Goal: Find specific page/section: Find specific page/section

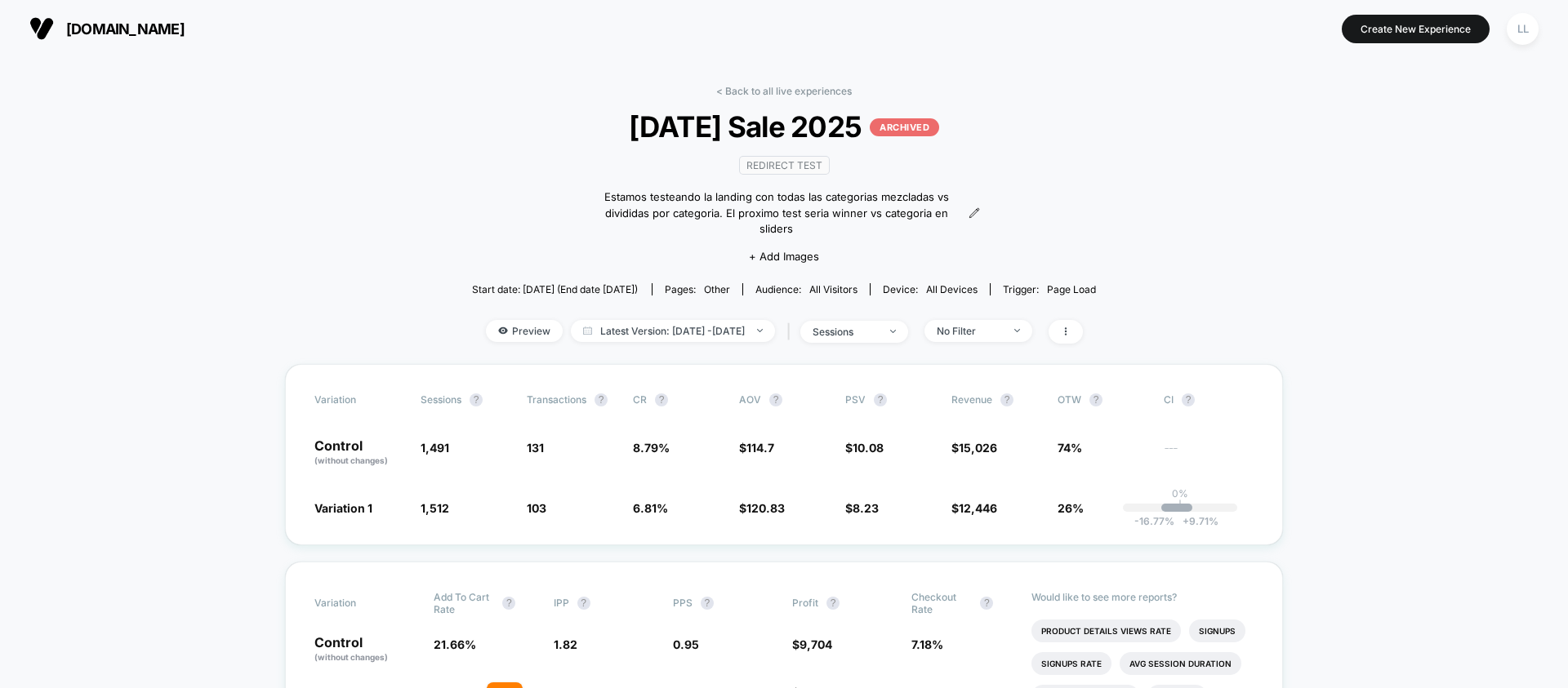
click at [1527, 33] on div "LL" at bounding box center [1522, 29] width 31 height 31
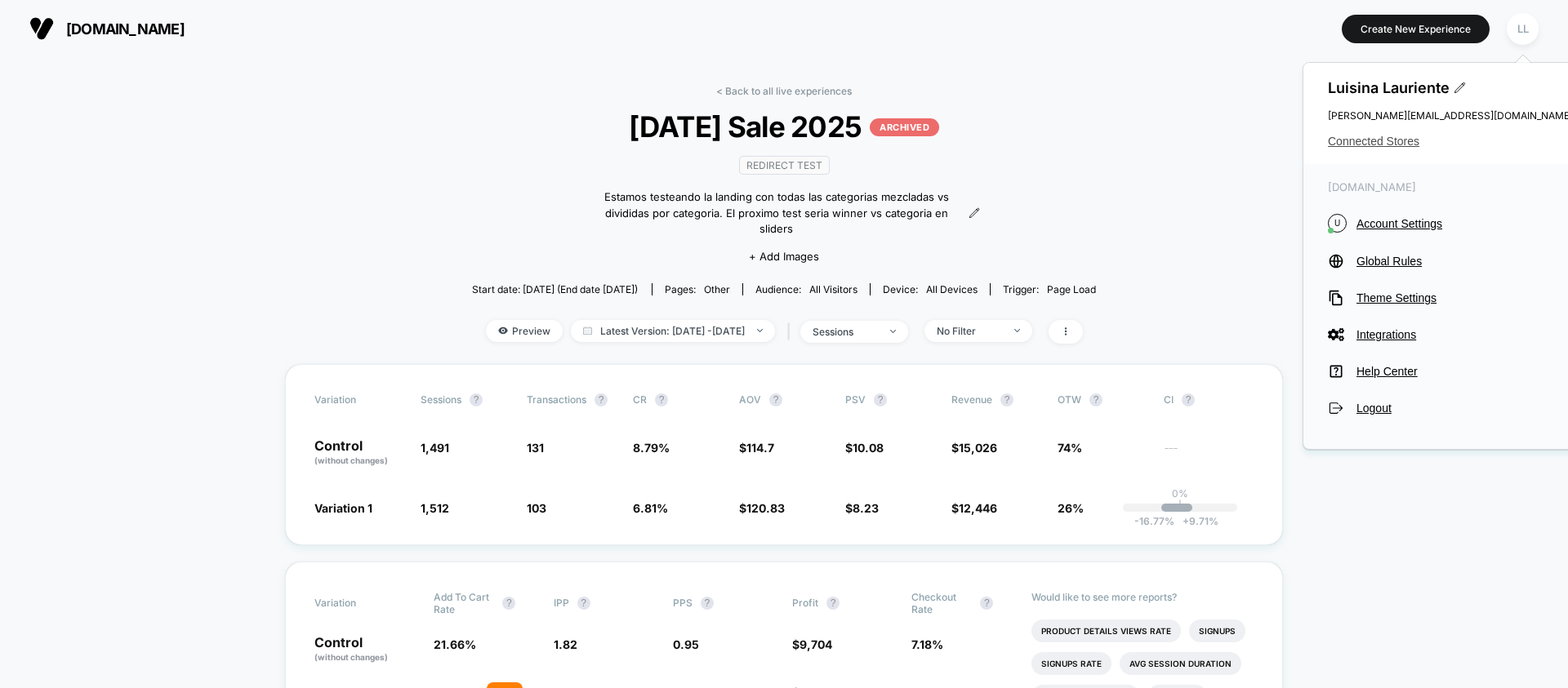
click at [1380, 141] on span "Connected Stores" at bounding box center [1450, 141] width 245 height 13
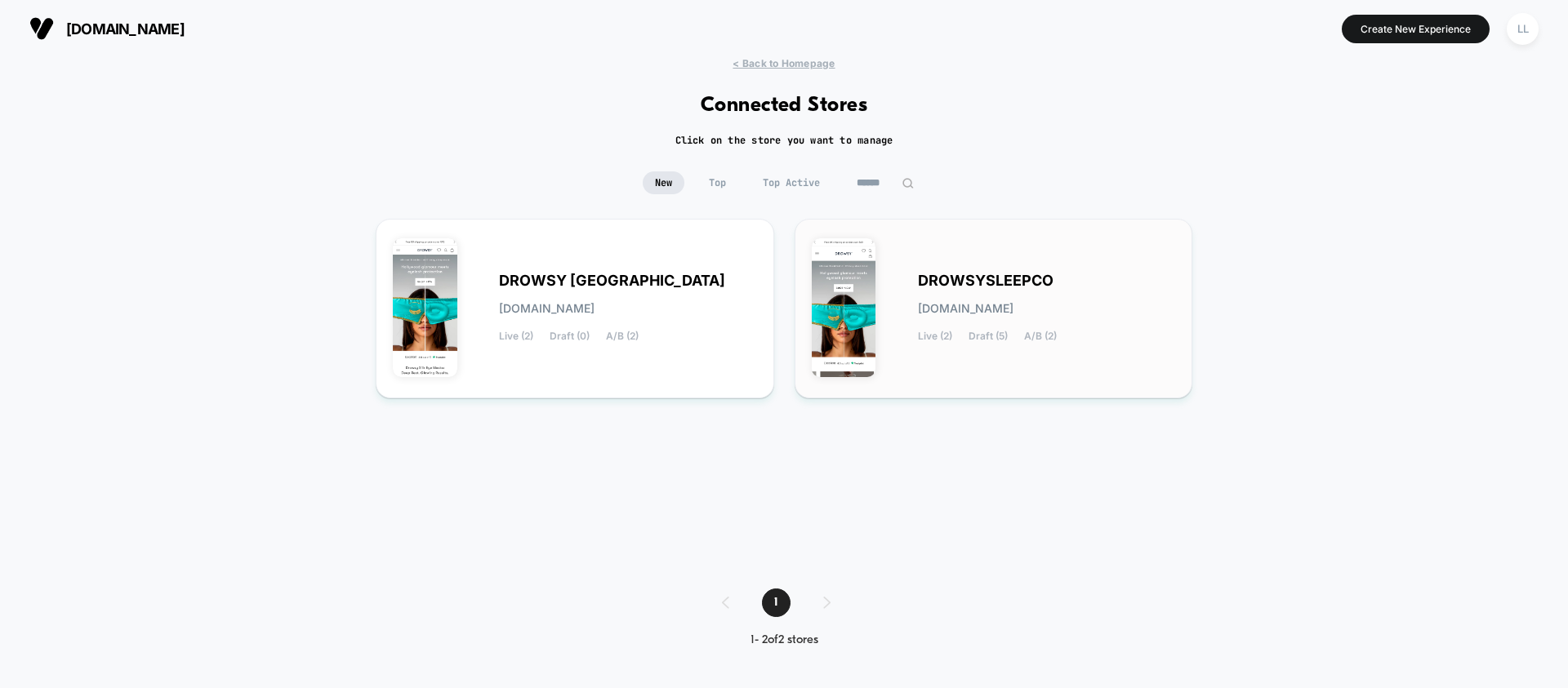
click at [967, 291] on div "DROWSYSLEEPCO [DOMAIN_NAME] Live (2) Draft (5) A/B (2)" at bounding box center [1047, 308] width 258 height 67
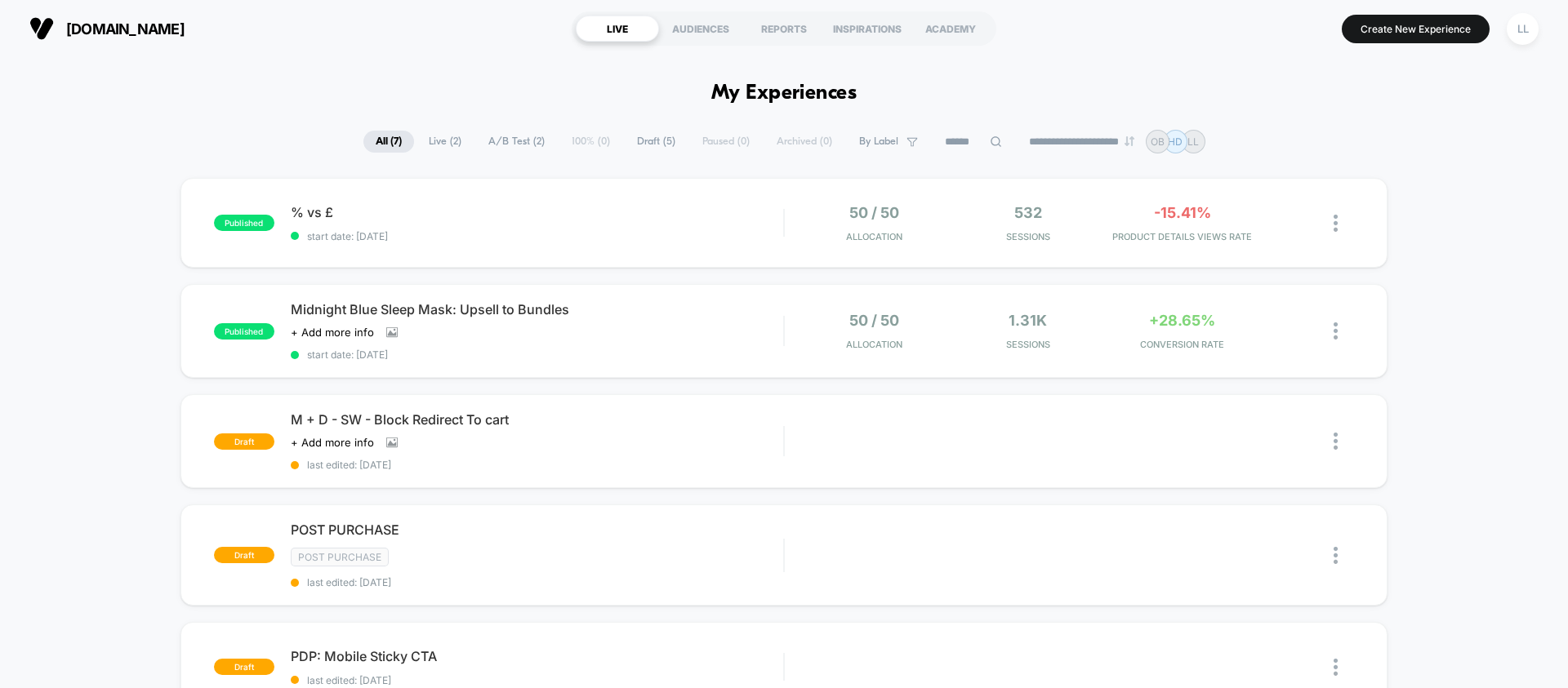
click at [1456, 378] on div "published % vs £ start date: [DATE] 50 / 50 Allocation 532 Sessions -15.41% PRO…" at bounding box center [784, 594] width 1568 height 832
